Goal: Information Seeking & Learning: Learn about a topic

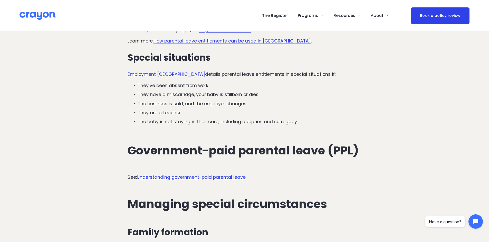
scroll to position [1052, 0]
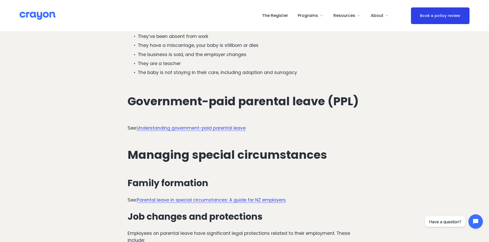
click at [160, 125] on link "Understanding government-paid parental leave" at bounding box center [191, 128] width 109 height 6
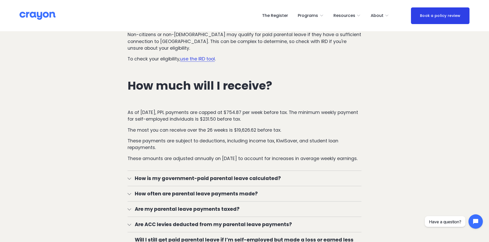
scroll to position [770, 0]
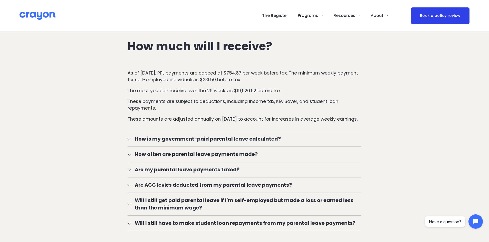
click at [129, 139] on div at bounding box center [130, 139] width 4 height 4
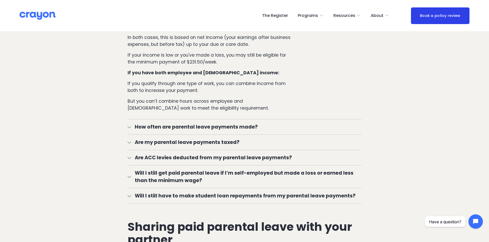
scroll to position [1026, 0]
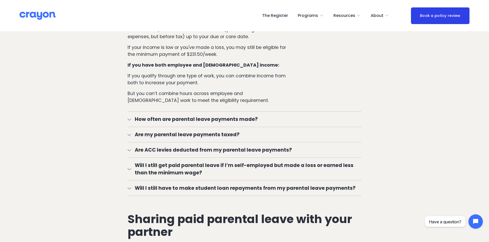
click at [130, 118] on div at bounding box center [130, 119] width 4 height 4
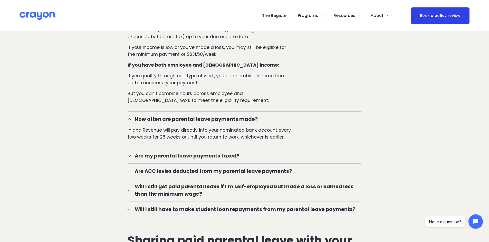
click at [128, 161] on button "Are my parental leave payments taxed?" at bounding box center [245, 156] width 234 height 15
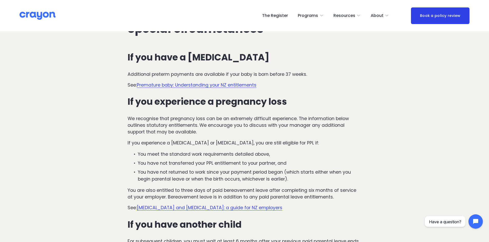
scroll to position [2284, 0]
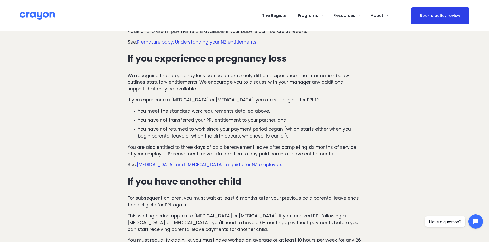
click at [149, 166] on link "Miscarriage and stillbirth: a guide for NZ employers" at bounding box center [209, 165] width 145 height 6
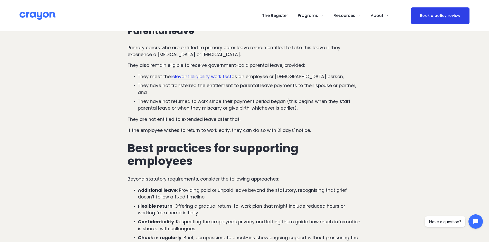
scroll to position [180, 0]
